Goal: Task Accomplishment & Management: Use online tool/utility

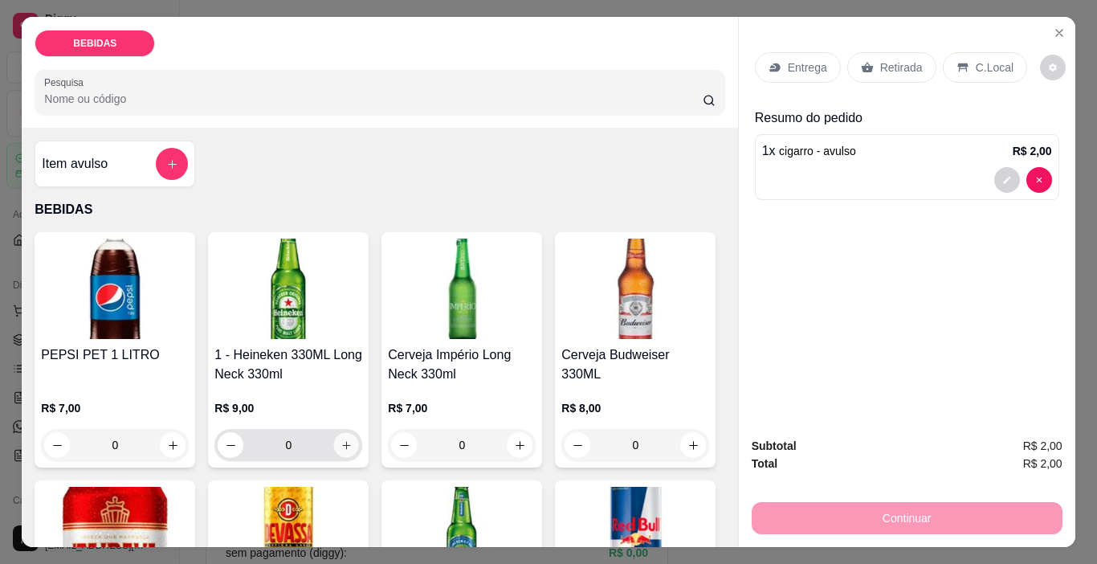
click at [342, 441] on icon "increase-product-quantity" at bounding box center [346, 445] width 8 height 8
type input "1"
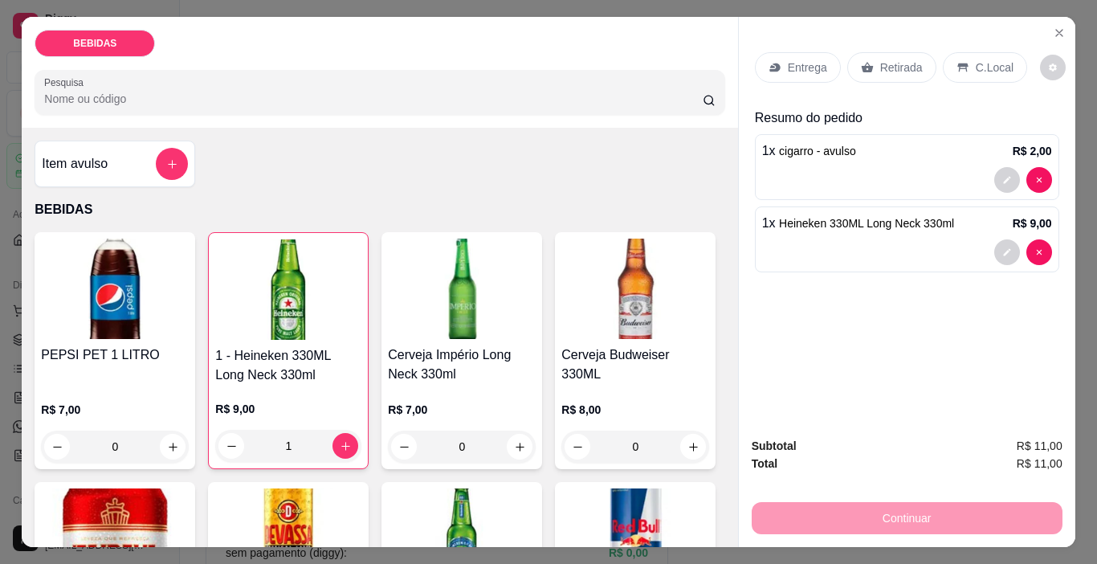
click at [1026, 232] on div "1 x Heineken 330ML Long Neck 330ml R$ 9,00" at bounding box center [907, 239] width 304 height 66
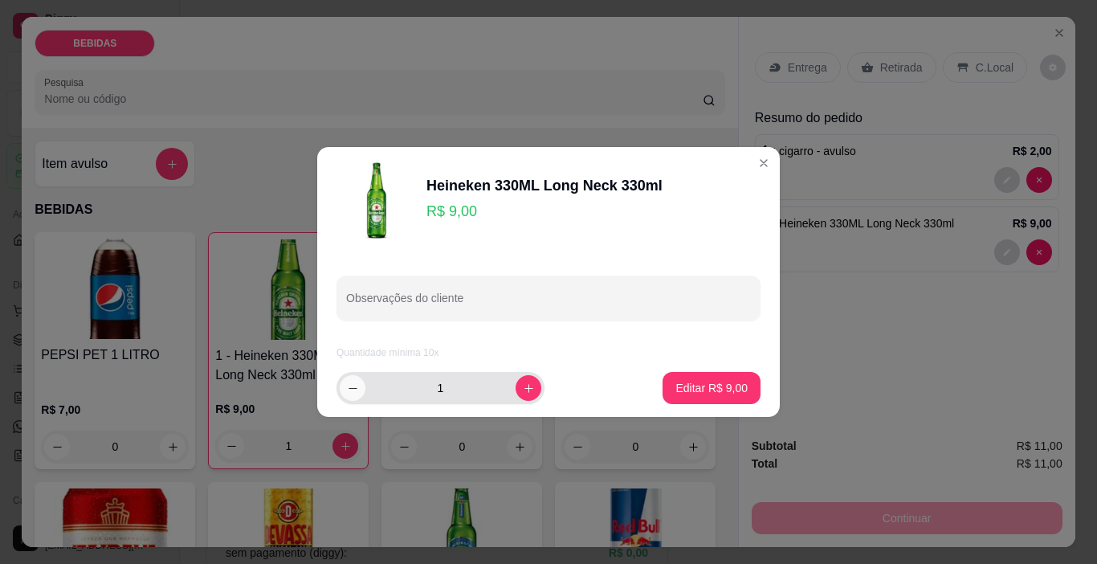
click at [351, 390] on icon "decrease-product-quantity" at bounding box center [353, 388] width 12 height 12
type input "0"
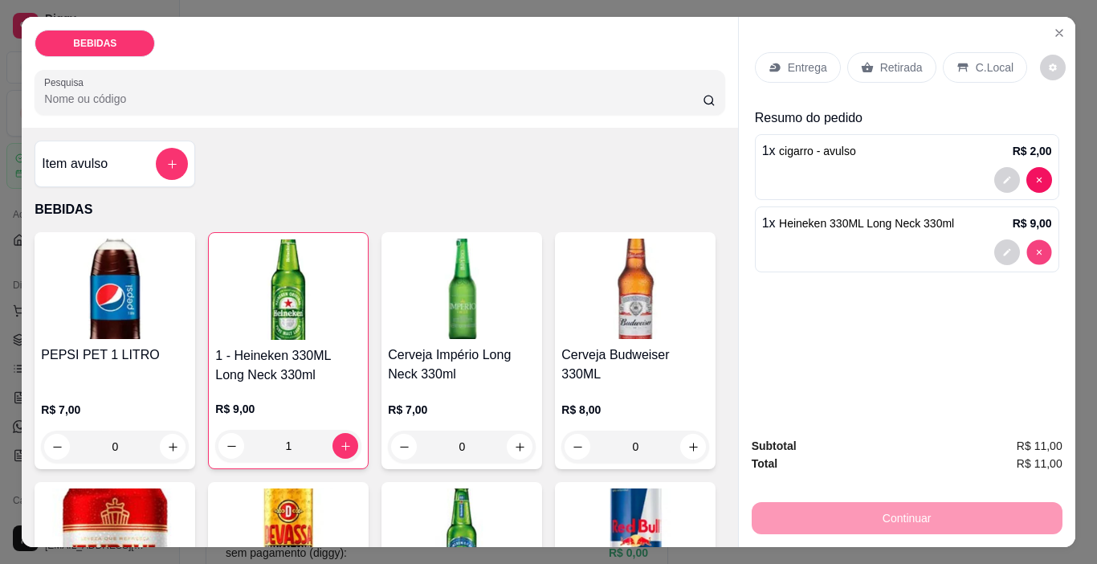
type input "0"
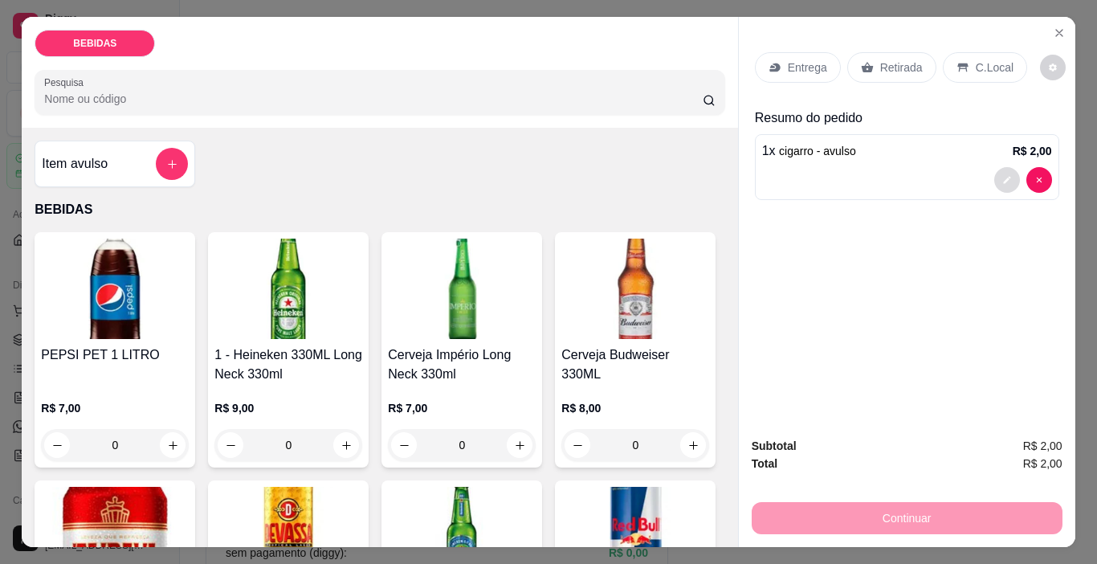
click at [994, 167] on button "decrease-product-quantity" at bounding box center [1007, 180] width 26 height 26
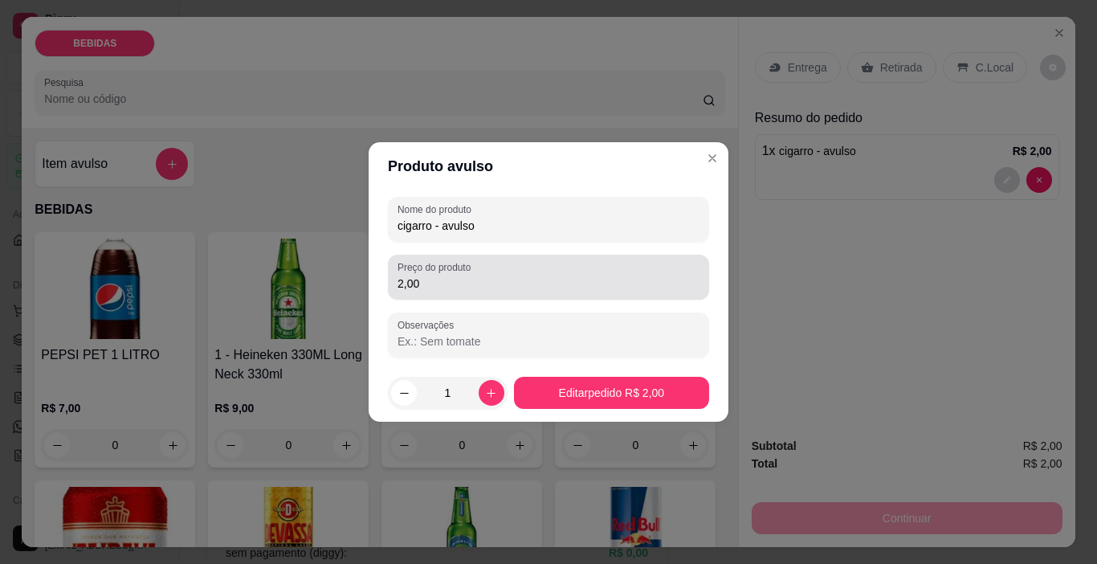
drag, startPoint x: 577, startPoint y: 274, endPoint x: 569, endPoint y: 275, distance: 8.2
click at [576, 275] on div "2,00" at bounding box center [548, 277] width 302 height 32
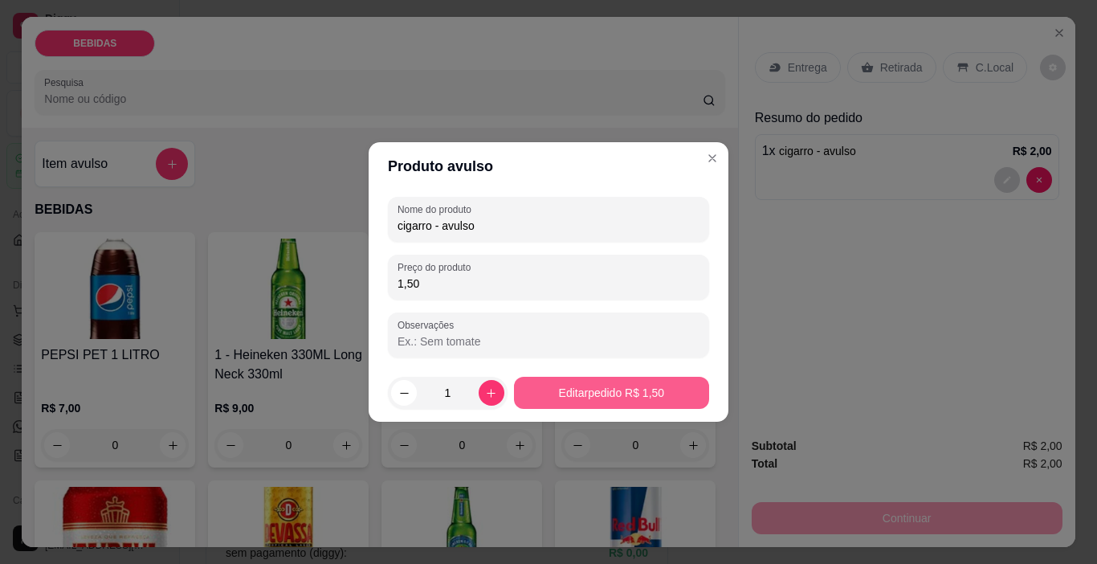
type input "1,50"
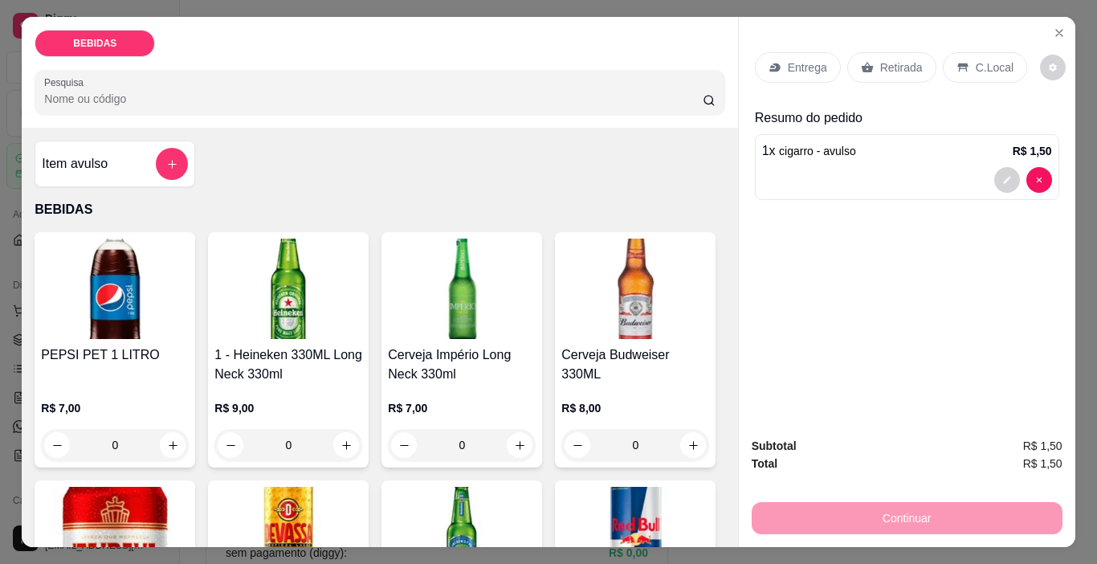
click at [880, 59] on p "Retirada" at bounding box center [901, 67] width 43 height 16
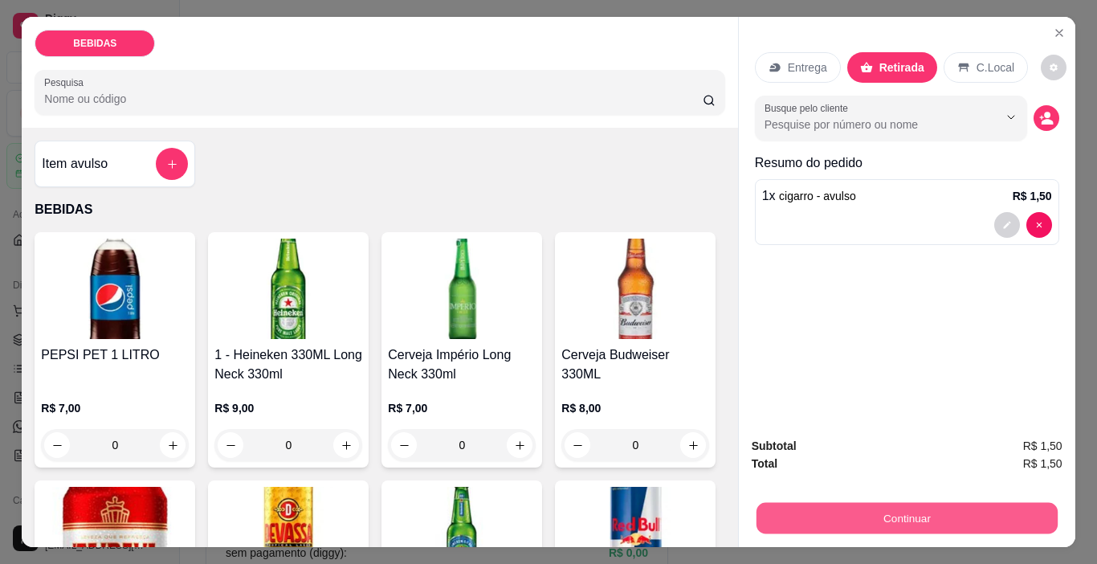
click at [831, 503] on button "Continuar" at bounding box center [905, 518] width 301 height 31
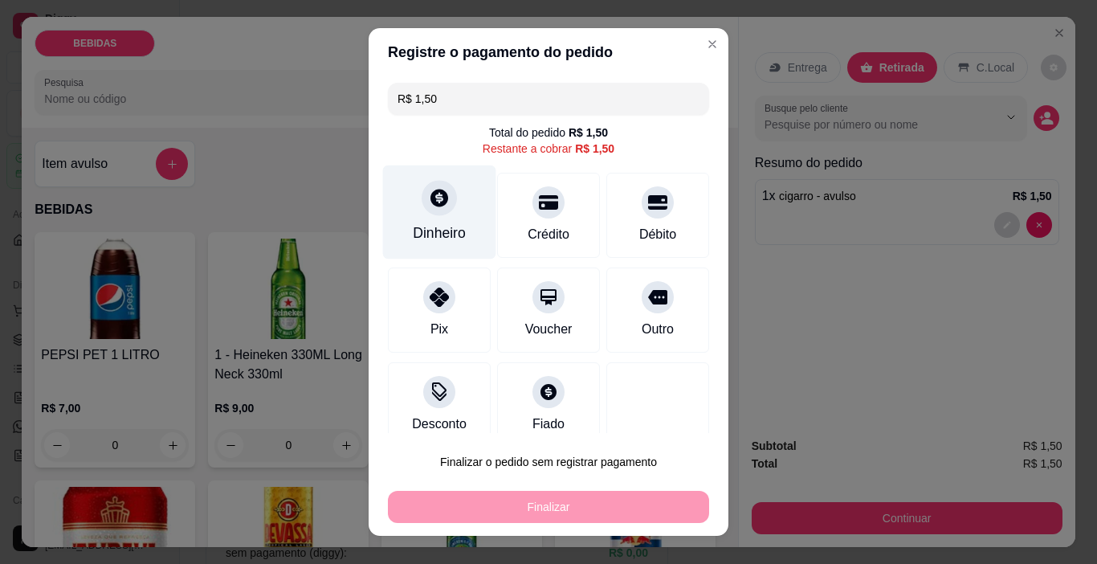
click at [434, 204] on icon at bounding box center [439, 198] width 18 height 18
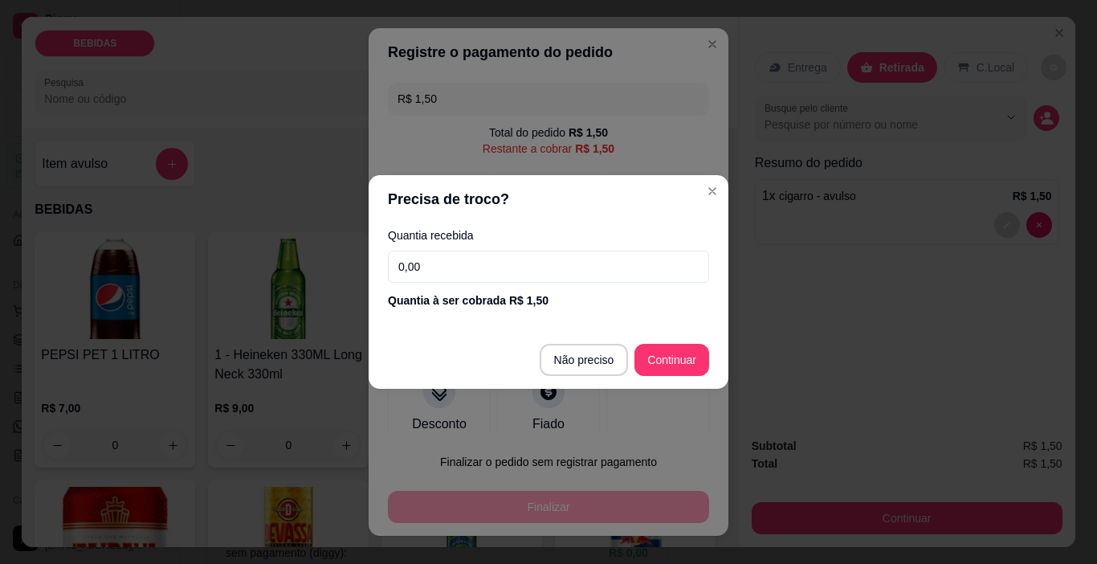
click at [495, 259] on input "0,00" at bounding box center [548, 266] width 321 height 32
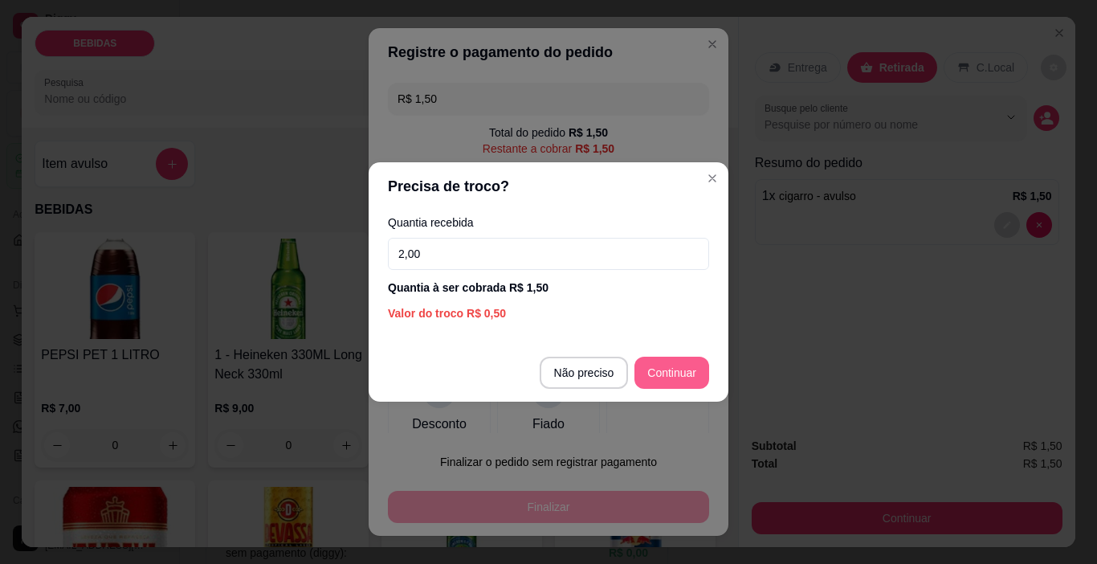
type input "2,00"
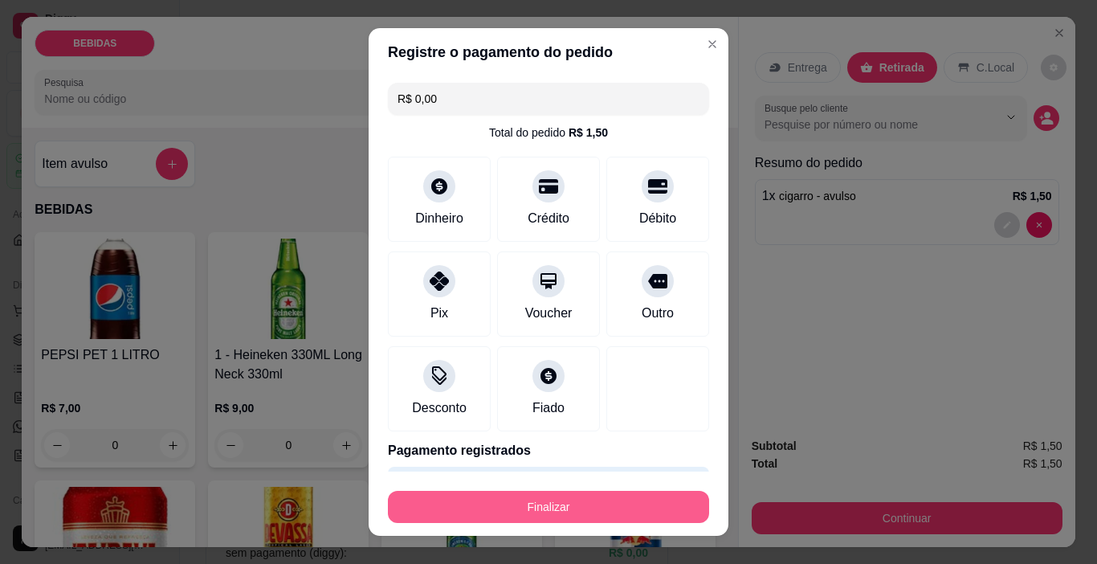
click at [597, 501] on button "Finalizar" at bounding box center [548, 507] width 321 height 32
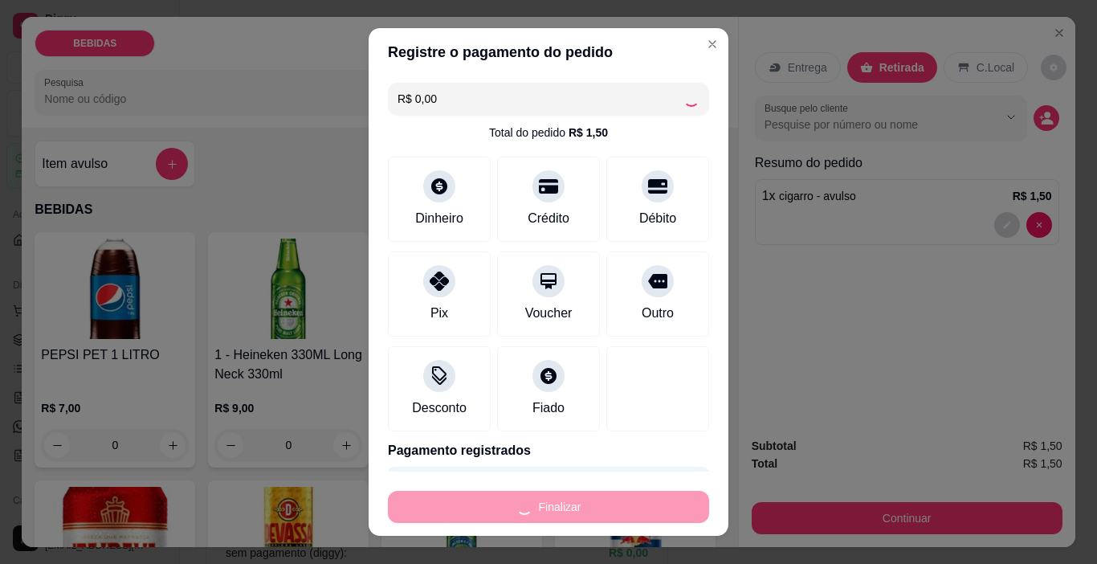
type input "-R$ 1,50"
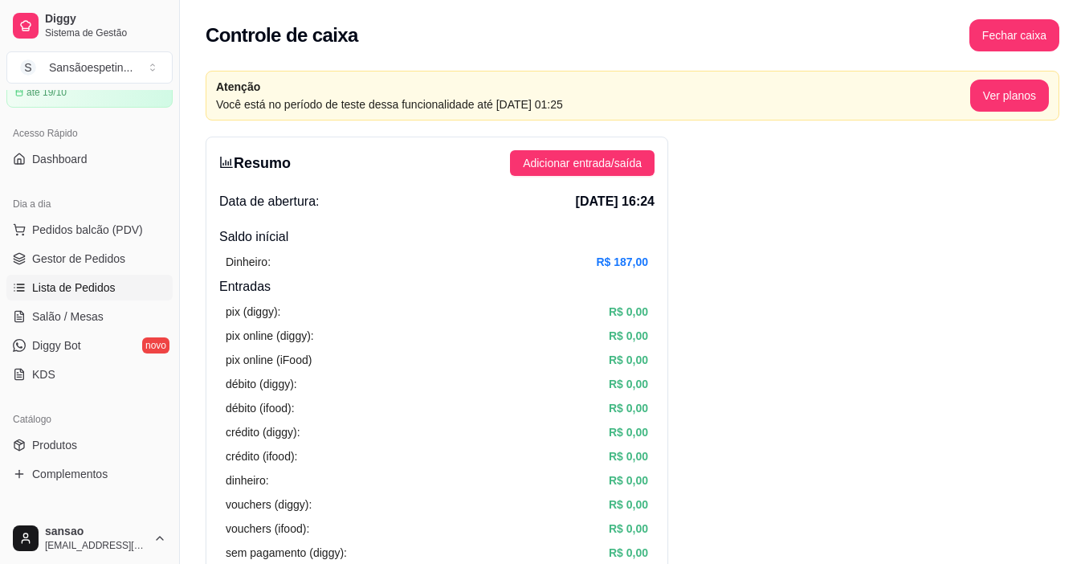
scroll to position [80, 0]
click at [94, 263] on span "Gestor de Pedidos" at bounding box center [78, 259] width 93 height 16
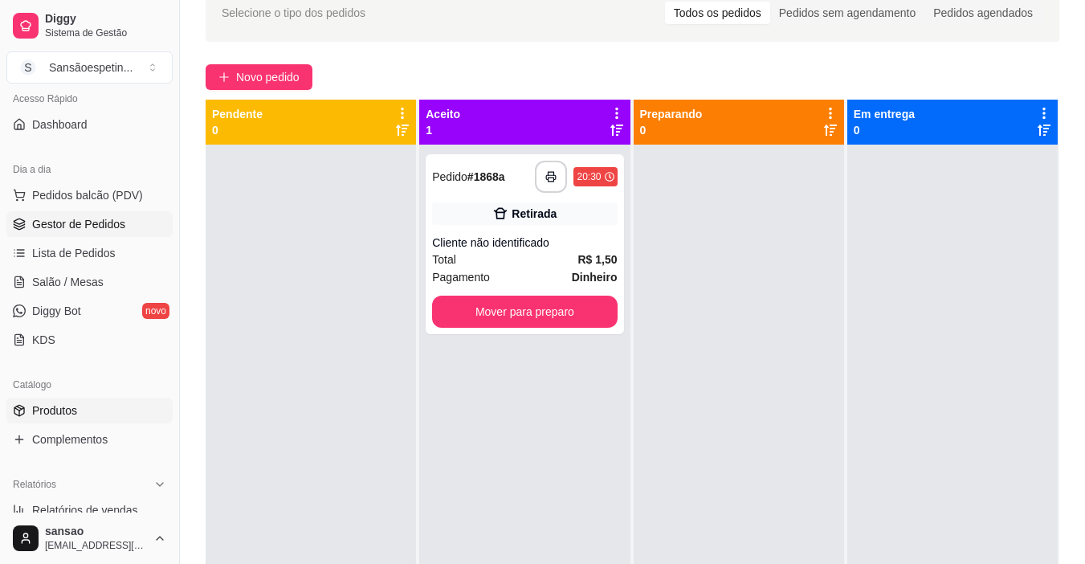
scroll to position [110, 0]
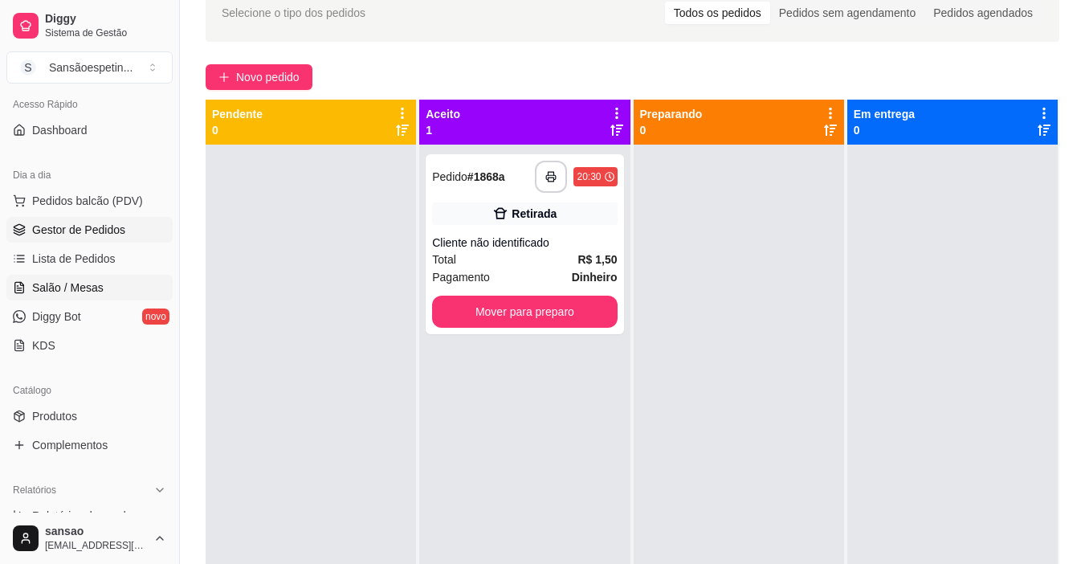
click at [46, 285] on span "Salão / Mesas" at bounding box center [67, 287] width 71 height 16
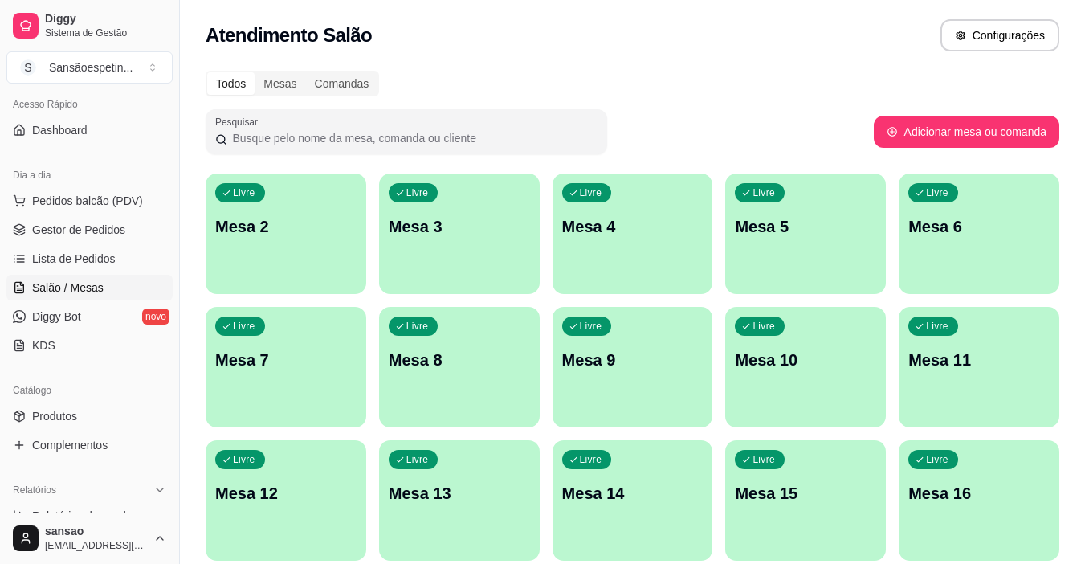
click at [251, 245] on div "Livre Mesa 2" at bounding box center [286, 223] width 161 height 101
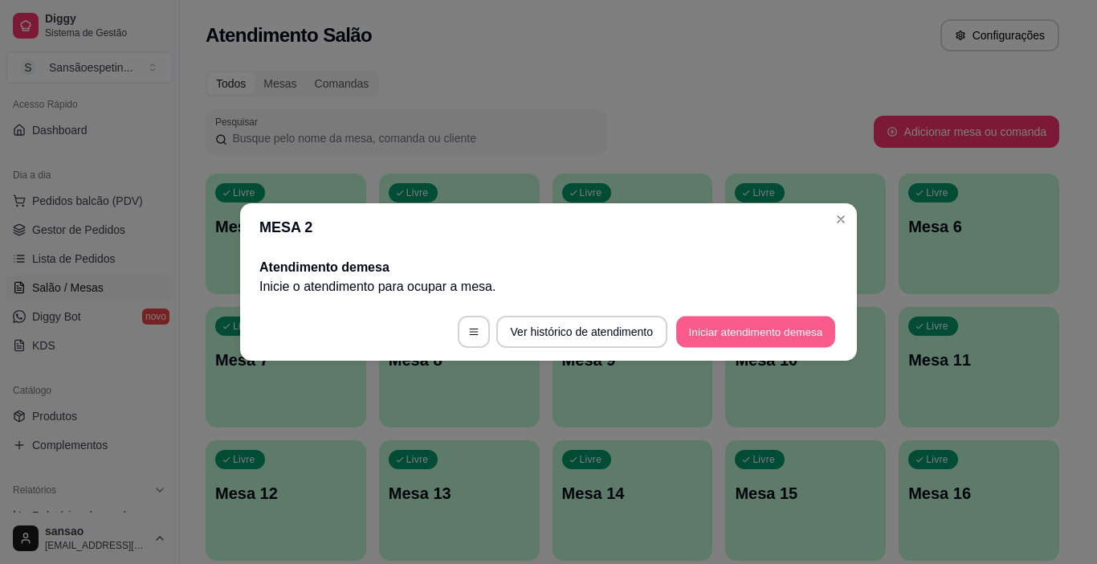
click at [774, 329] on button "Iniciar atendimento de mesa" at bounding box center [755, 331] width 159 height 31
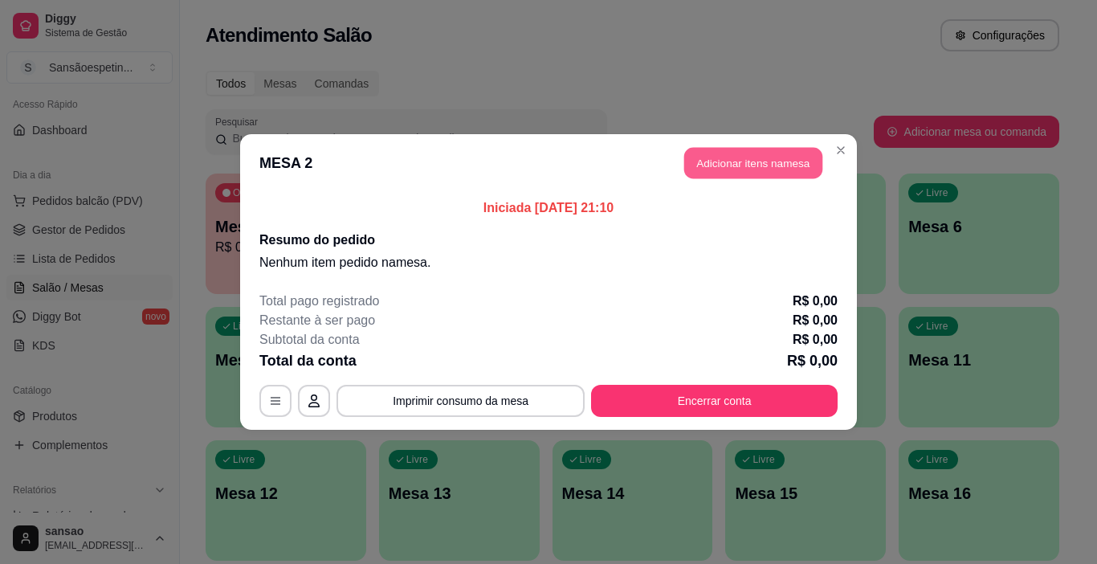
click at [715, 162] on button "Adicionar itens na mesa" at bounding box center [753, 163] width 138 height 31
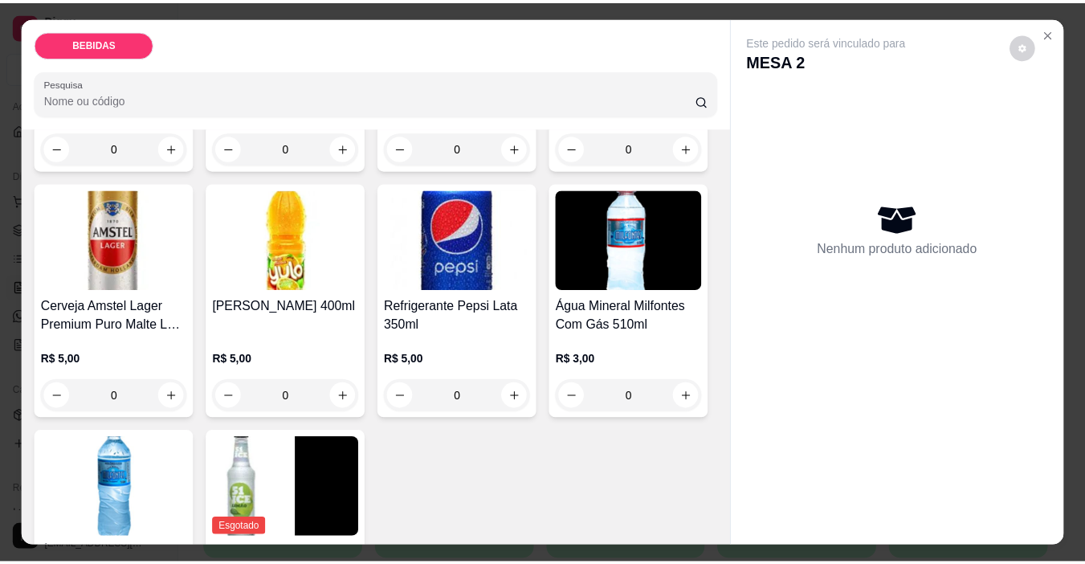
scroll to position [562, 0]
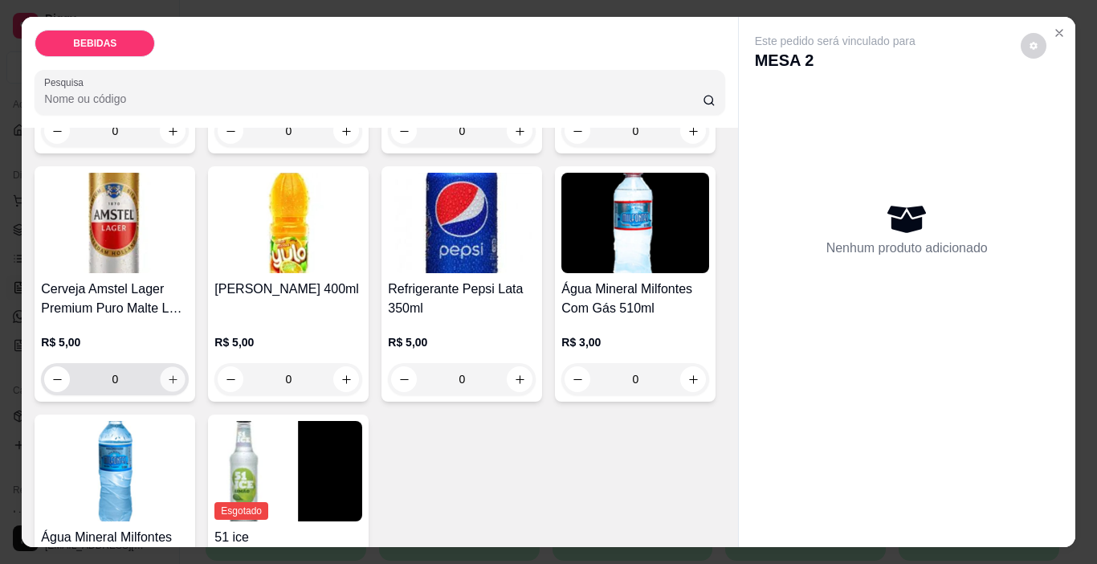
click at [185, 367] on button "increase-product-quantity" at bounding box center [173, 379] width 25 height 25
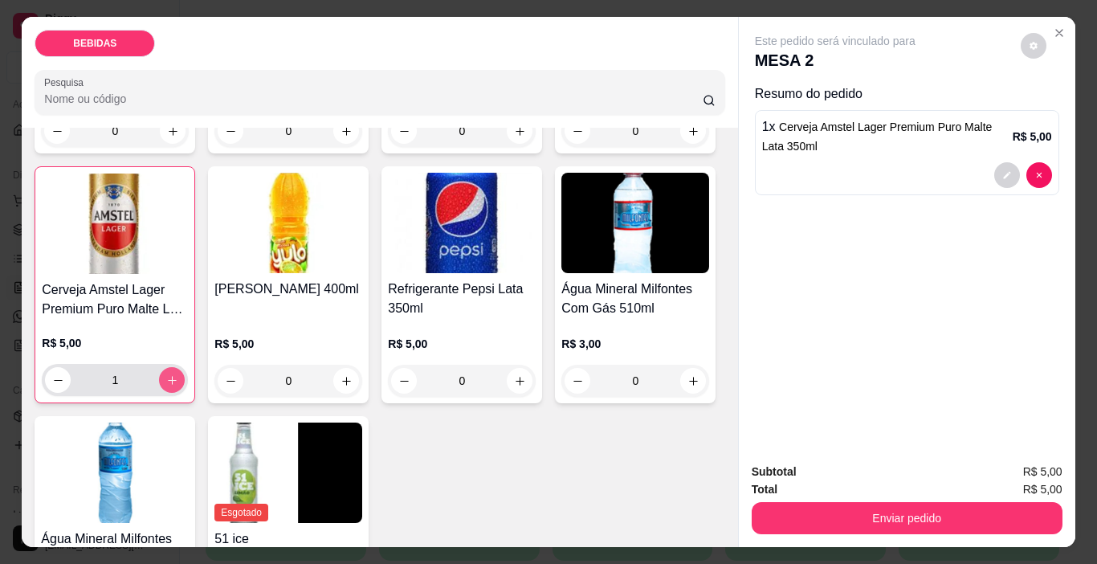
click at [185, 367] on button "increase-product-quantity" at bounding box center [172, 380] width 26 height 26
type input "2"
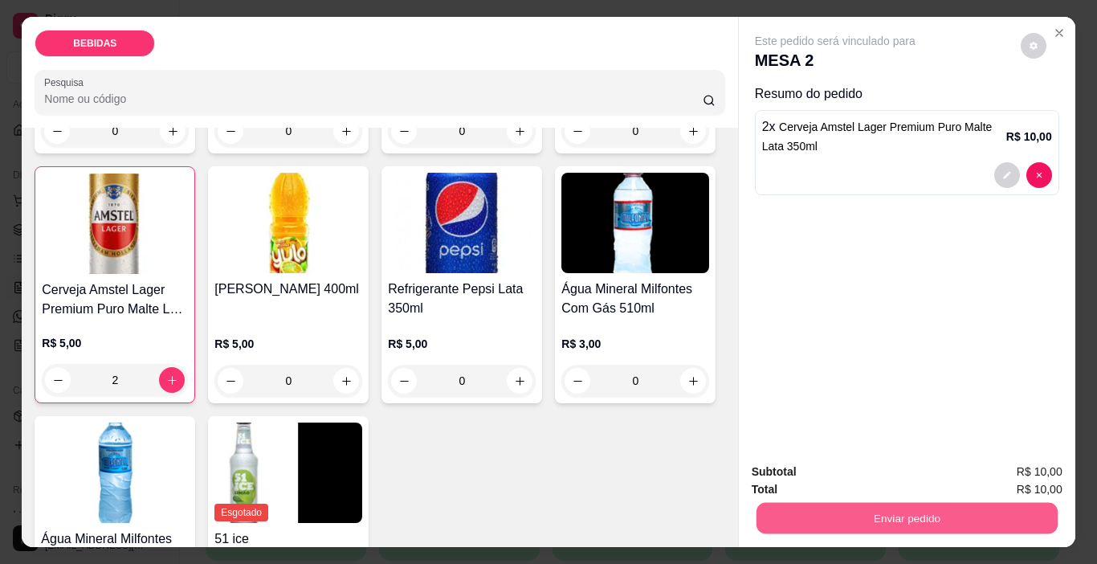
click at [833, 504] on button "Enviar pedido" at bounding box center [905, 518] width 301 height 31
click at [1006, 465] on button "Enviar pedido" at bounding box center [1020, 472] width 88 height 30
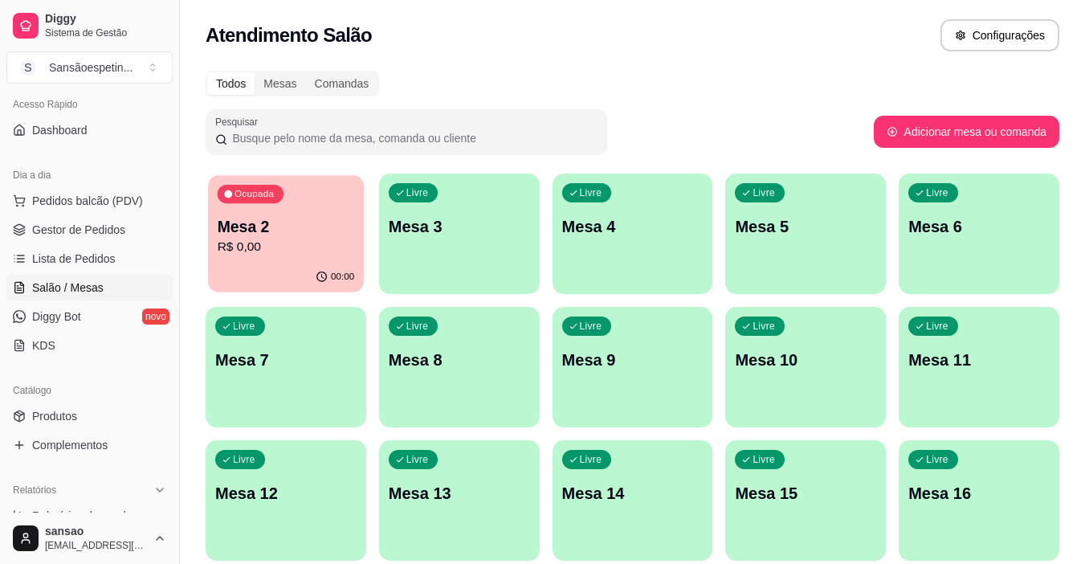
click at [263, 246] on p "R$ 0,00" at bounding box center [286, 247] width 137 height 18
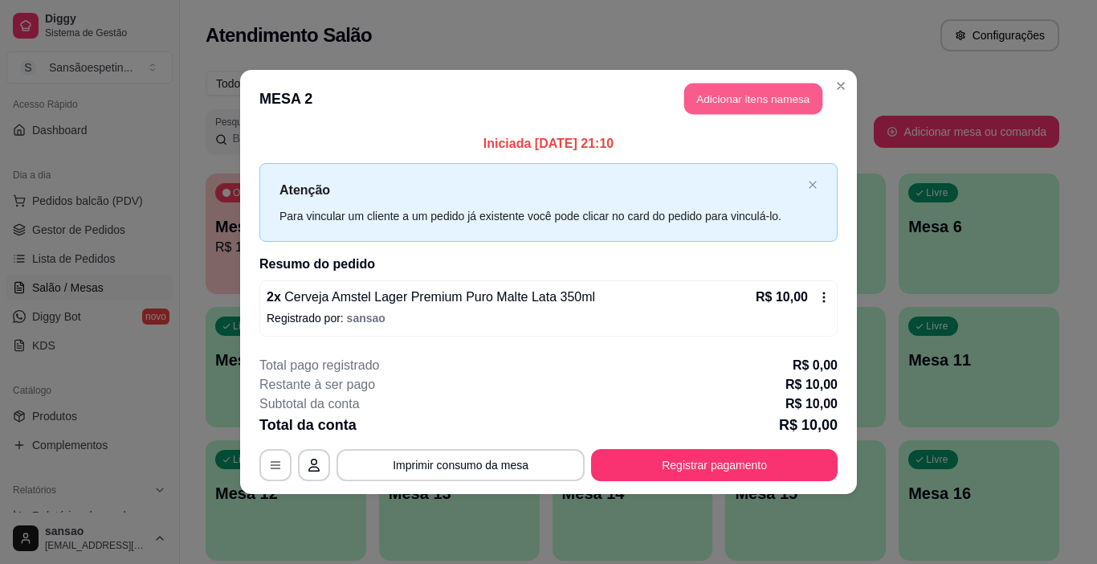
click at [781, 102] on button "Adicionar itens na mesa" at bounding box center [753, 98] width 138 height 31
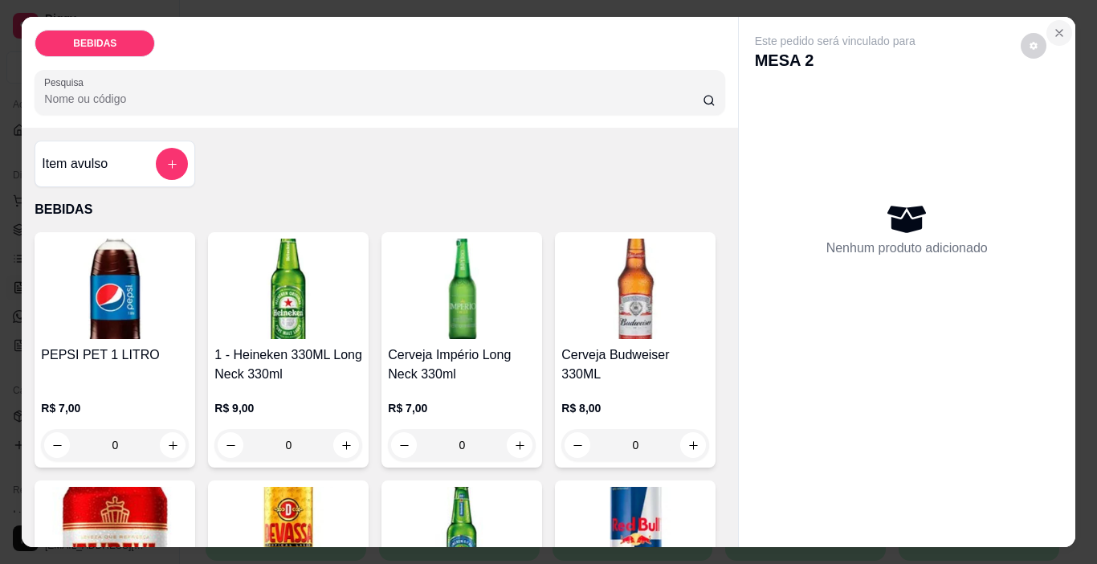
click at [1056, 26] on icon "Close" at bounding box center [1059, 32] width 13 height 13
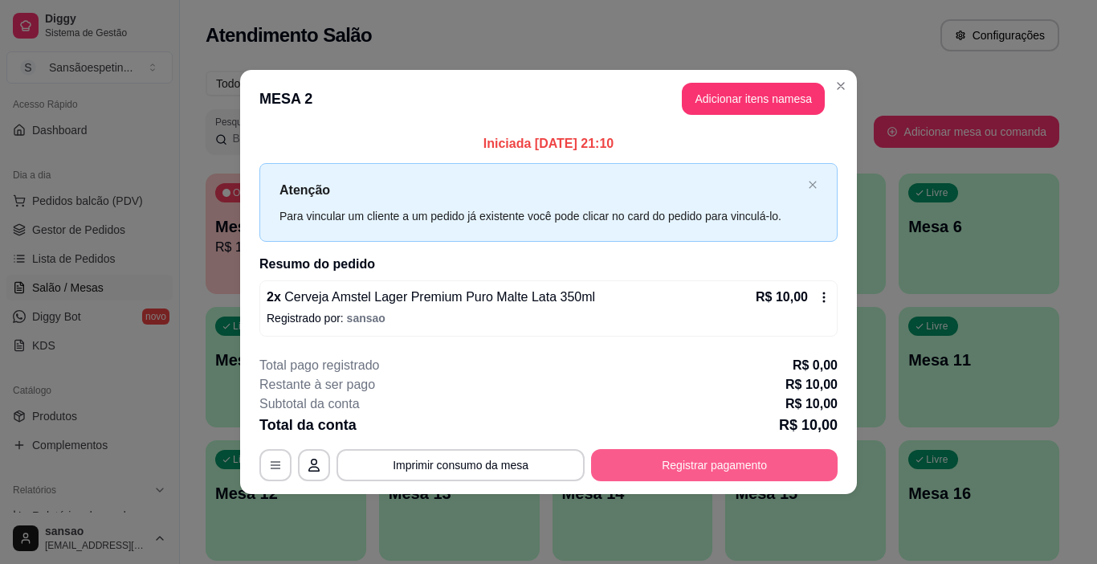
click at [715, 456] on button "Registrar pagamento" at bounding box center [714, 465] width 246 height 32
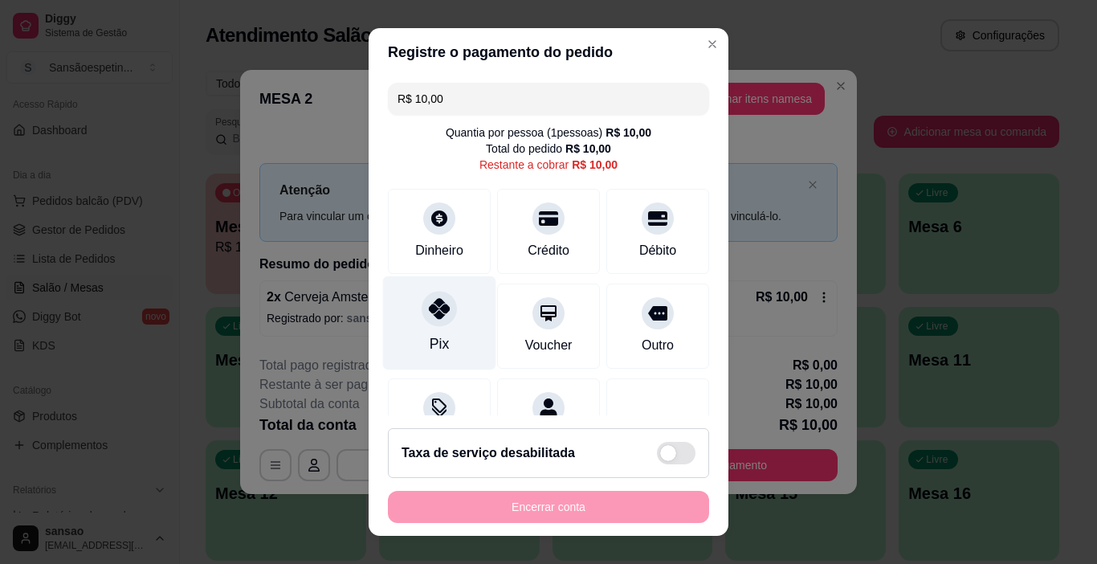
click at [429, 312] on icon at bounding box center [439, 308] width 21 height 21
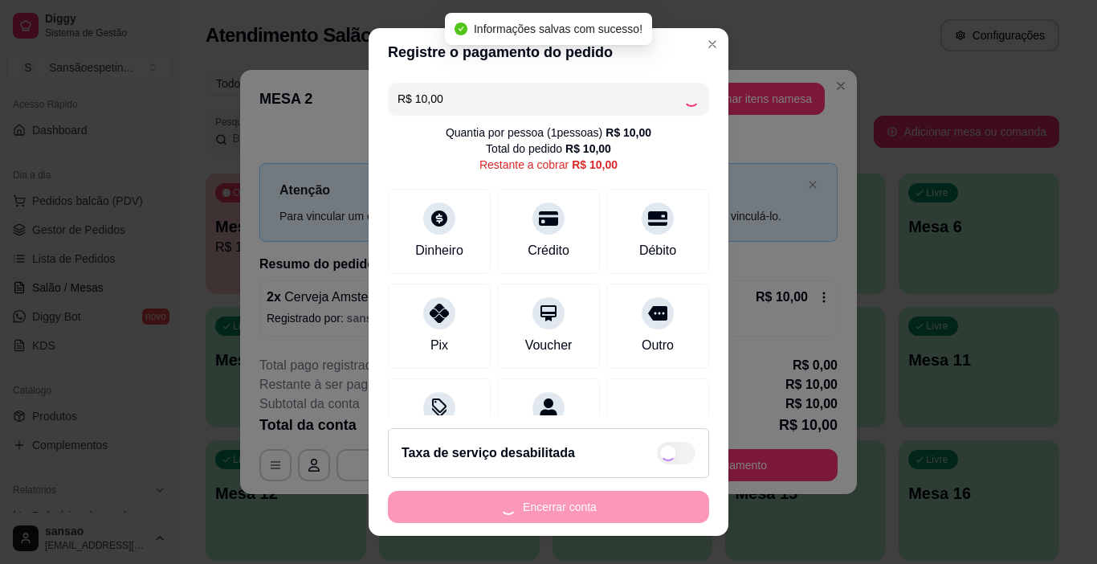
type input "R$ 0,00"
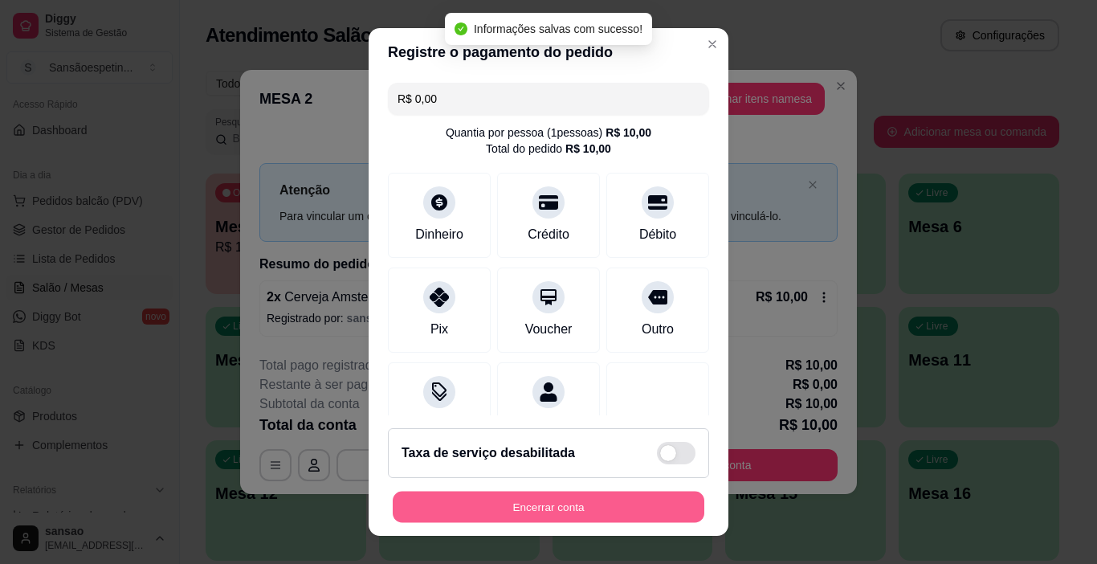
click at [565, 498] on button "Encerrar conta" at bounding box center [549, 506] width 312 height 31
